Goal: Task Accomplishment & Management: Use online tool/utility

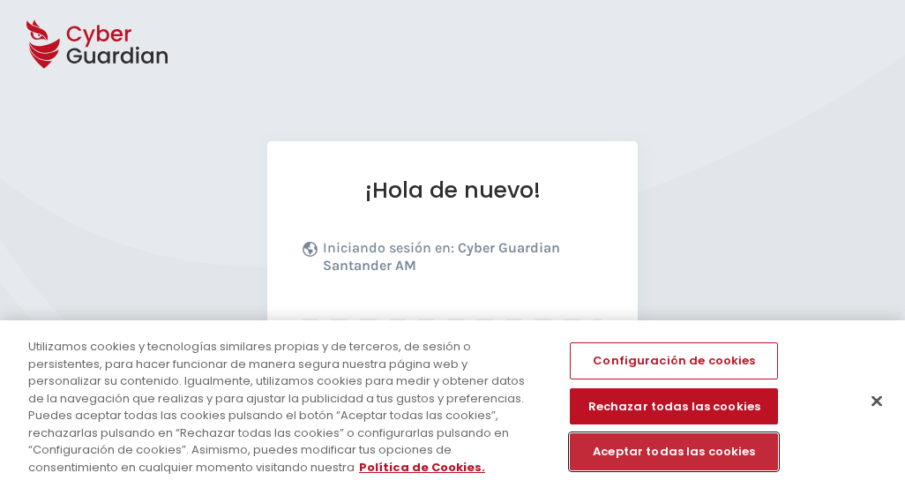
click at [662, 451] on button "Aceptar todas las cookies" at bounding box center [674, 451] width 208 height 37
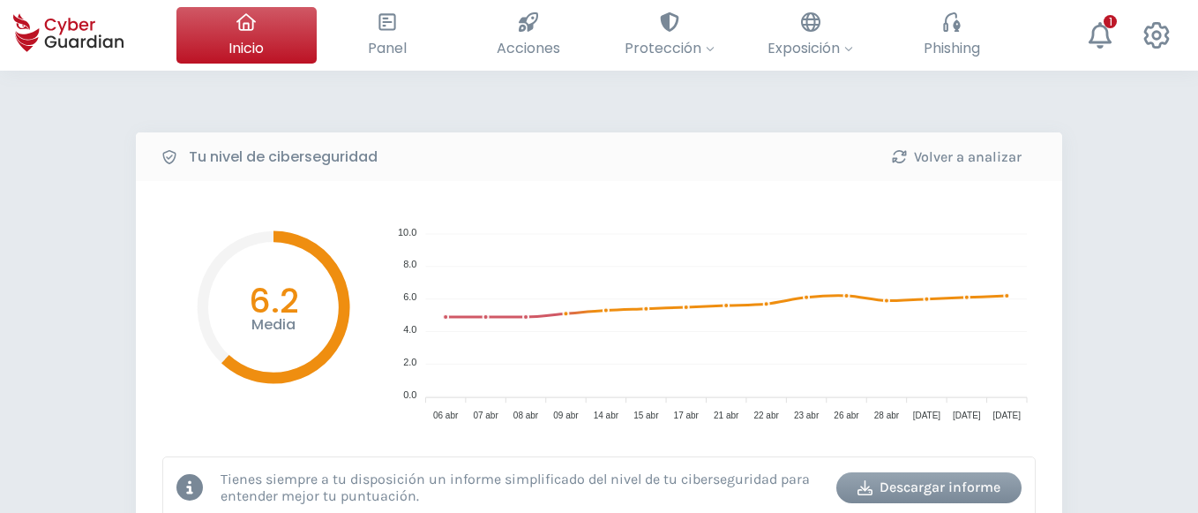
scroll to position [448, 0]
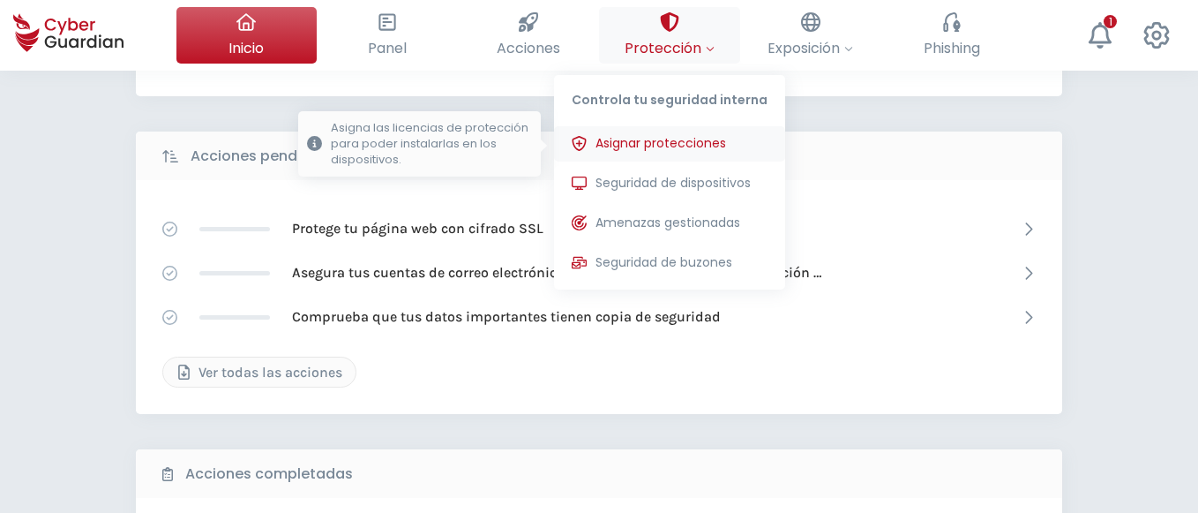
click at [660, 139] on span "Asignar protecciones" at bounding box center [661, 143] width 131 height 19
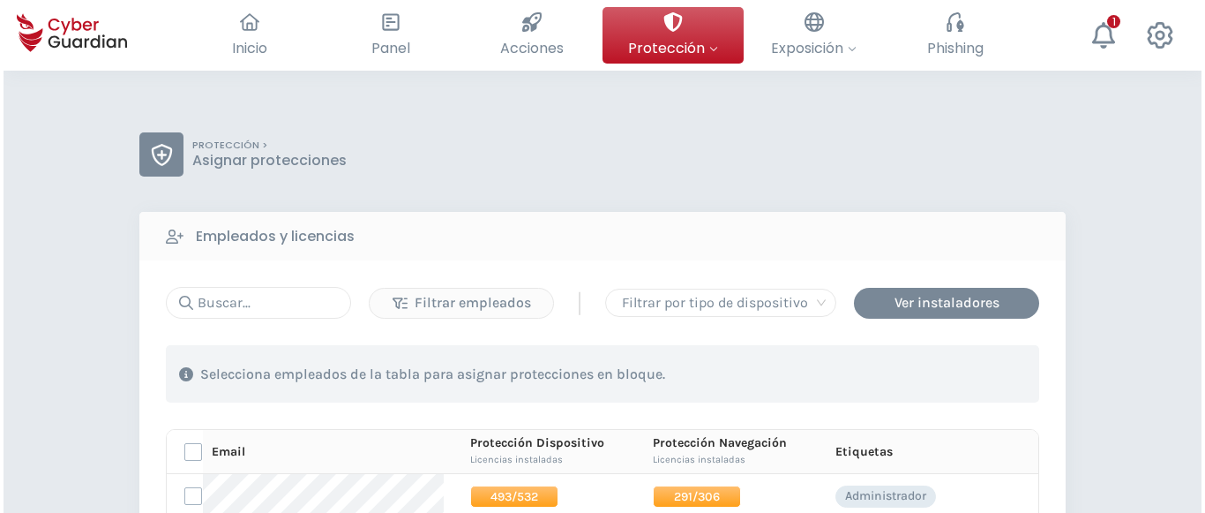
scroll to position [449, 0]
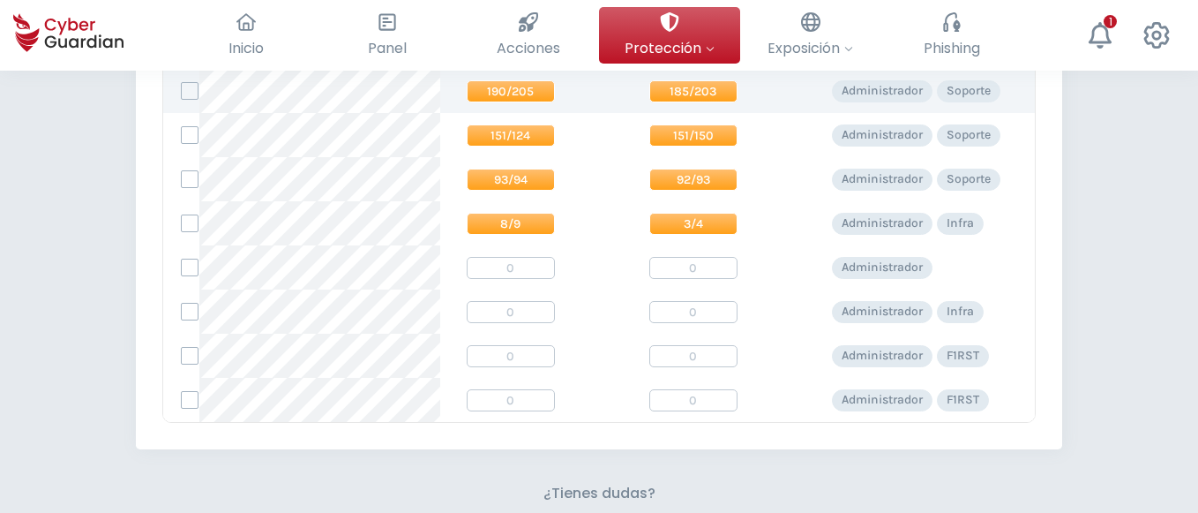
click at [494, 97] on span "190/205" at bounding box center [511, 91] width 88 height 22
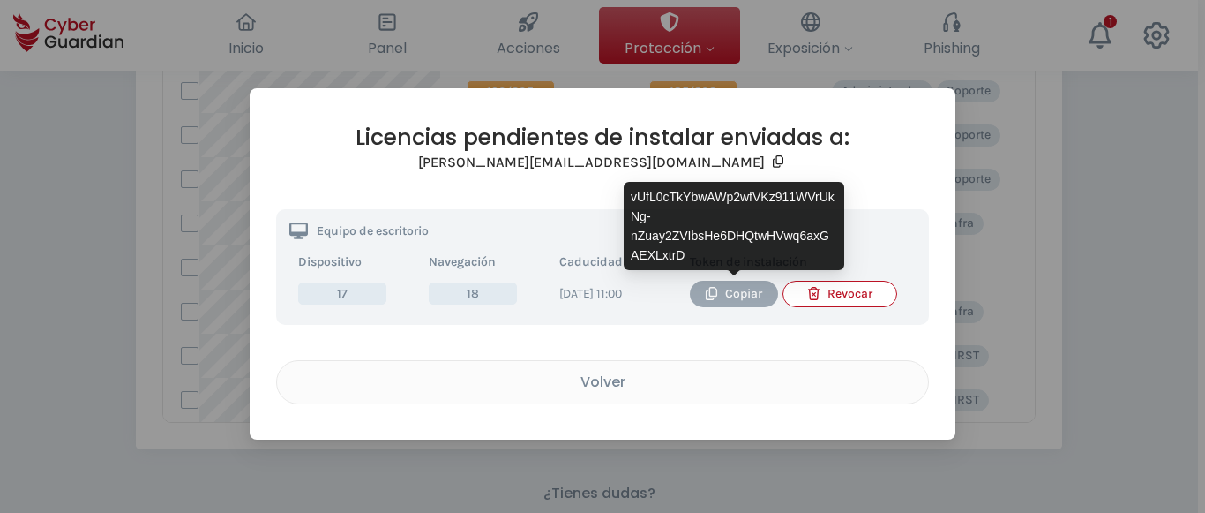
click at [746, 298] on div "Copiar" at bounding box center [734, 293] width 62 height 19
